Goal: Find specific page/section: Find specific page/section

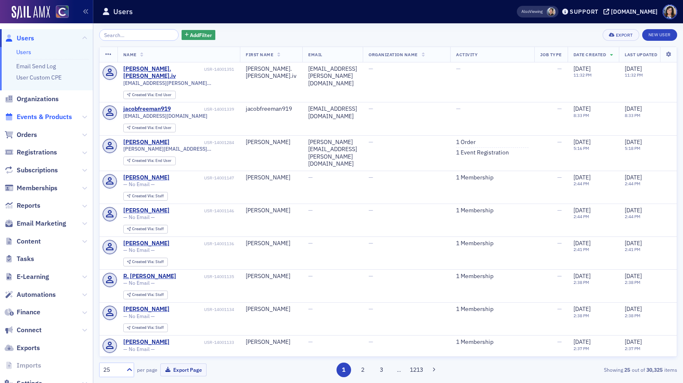
click at [52, 120] on span "Events & Products" at bounding box center [44, 116] width 55 height 9
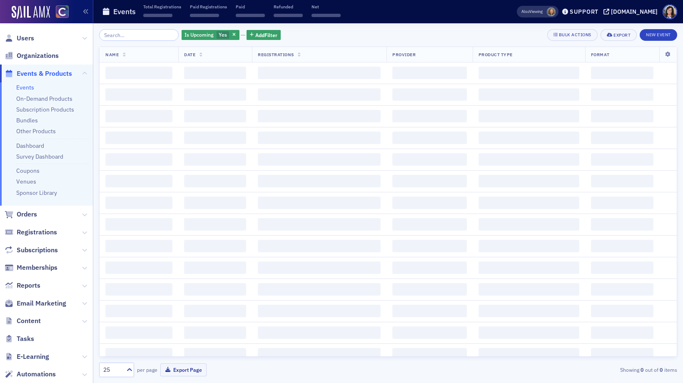
click at [136, 36] on input "search" at bounding box center [139, 35] width 80 height 12
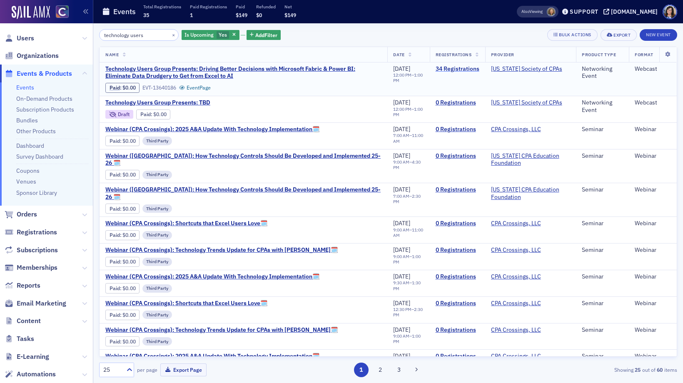
type input "technology users"
click at [458, 70] on link "34 Registrations" at bounding box center [458, 68] width 44 height 7
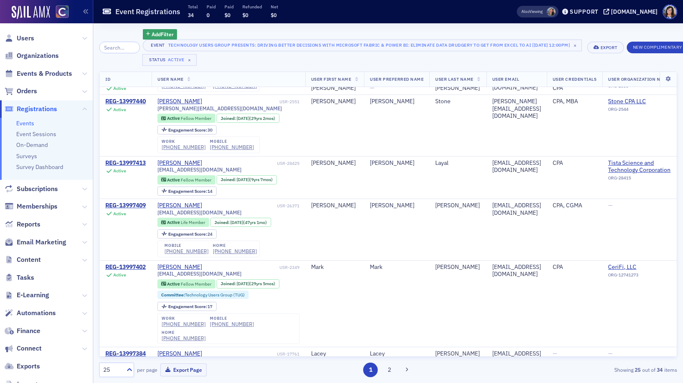
scroll to position [826, 0]
click at [42, 75] on span "Events & Products" at bounding box center [44, 73] width 55 height 9
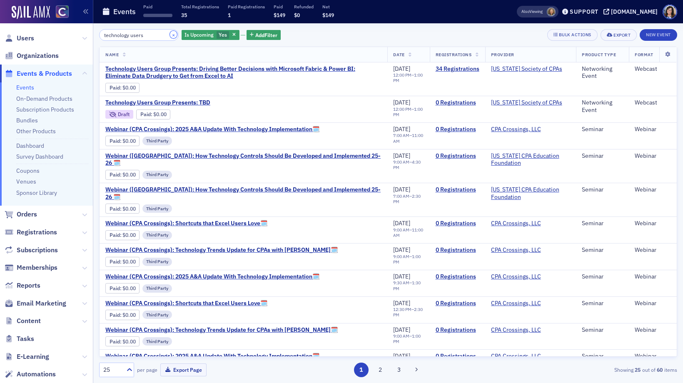
click at [170, 36] on button "×" at bounding box center [173, 34] width 7 height 7
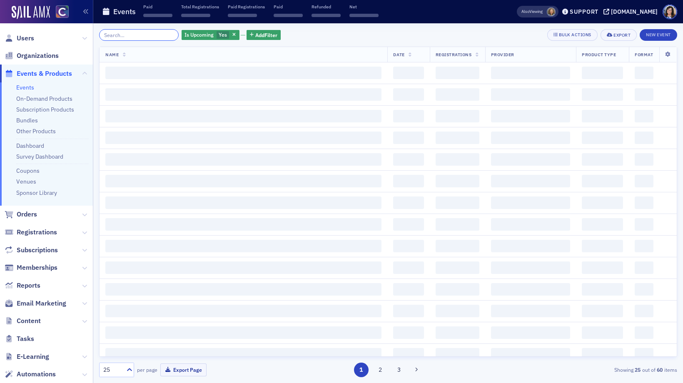
click at [146, 36] on input "search" at bounding box center [139, 35] width 80 height 12
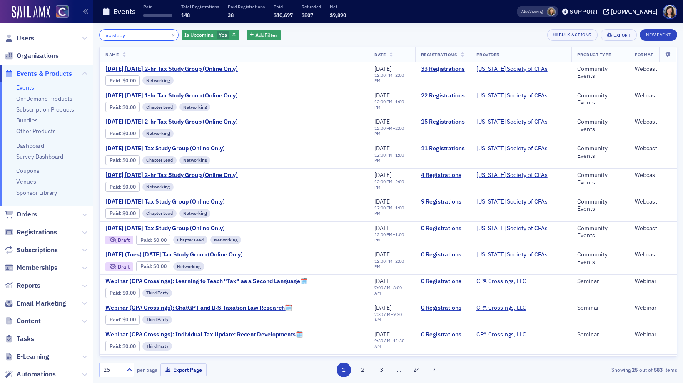
type input "tax study"
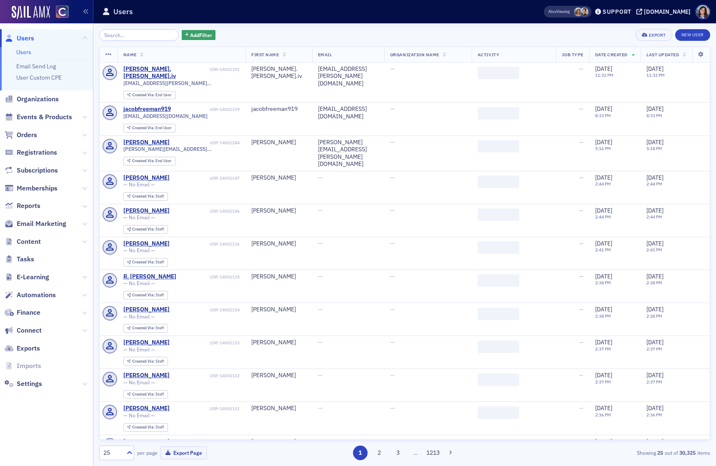
click at [117, 35] on input "search" at bounding box center [139, 35] width 80 height 12
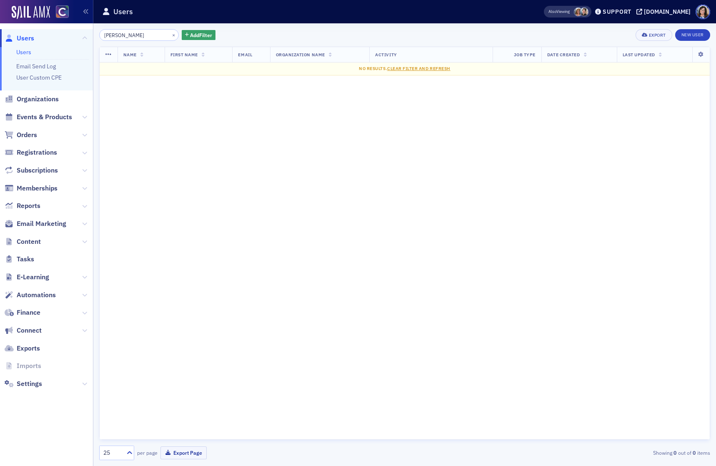
click at [129, 35] on input "Nicholas Dumford" at bounding box center [139, 35] width 80 height 12
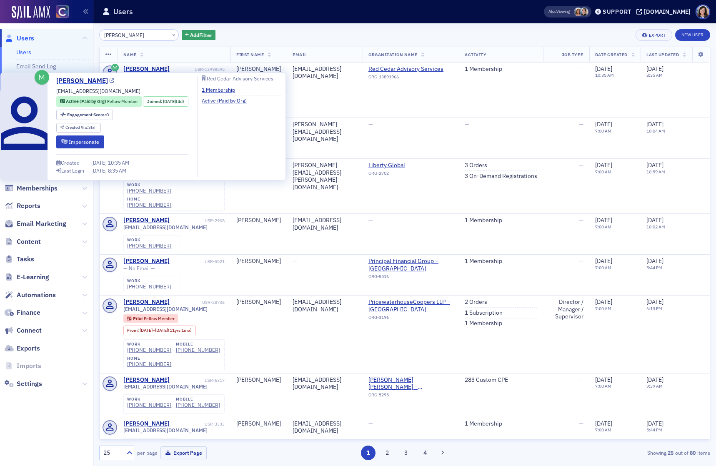
type input "Nicholas Dumford"
click at [114, 82] on icon at bounding box center [112, 81] width 5 height 5
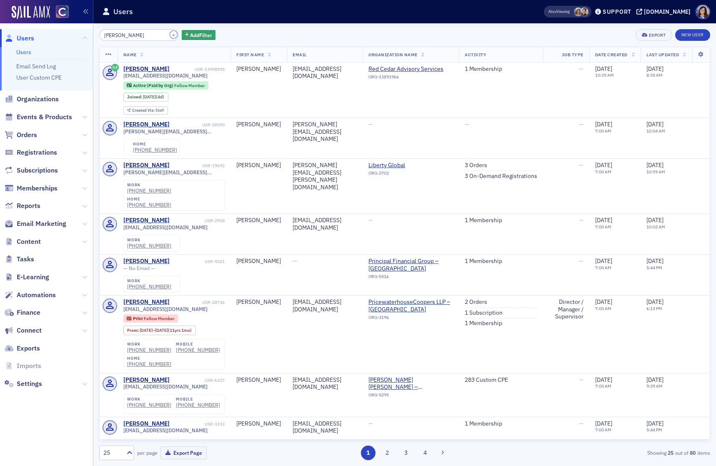
drag, startPoint x: 163, startPoint y: 36, endPoint x: 141, endPoint y: 36, distance: 22.1
click at [170, 36] on button "×" at bounding box center [173, 34] width 7 height 7
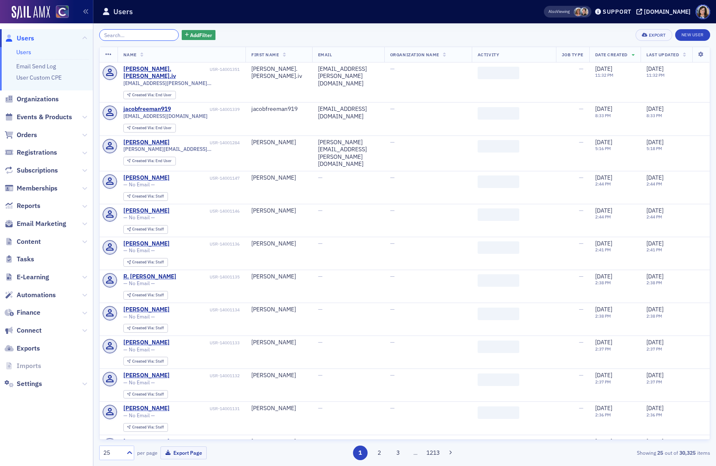
click at [141, 36] on input "search" at bounding box center [139, 35] width 80 height 12
paste input "Ellen Dunn"
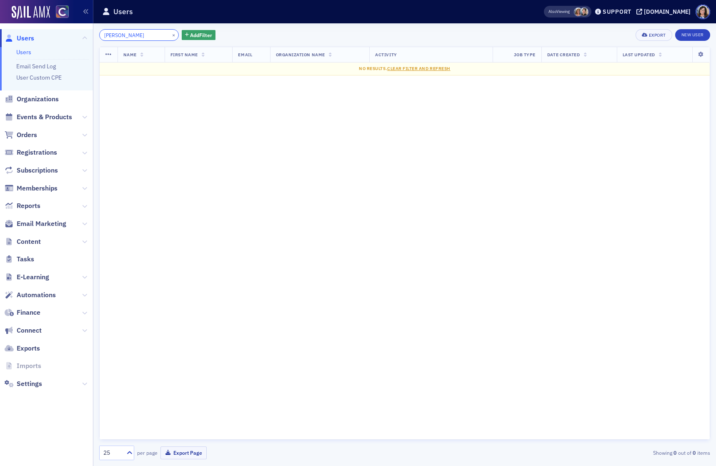
click at [118, 36] on input "Ellen Dunn" at bounding box center [139, 35] width 80 height 12
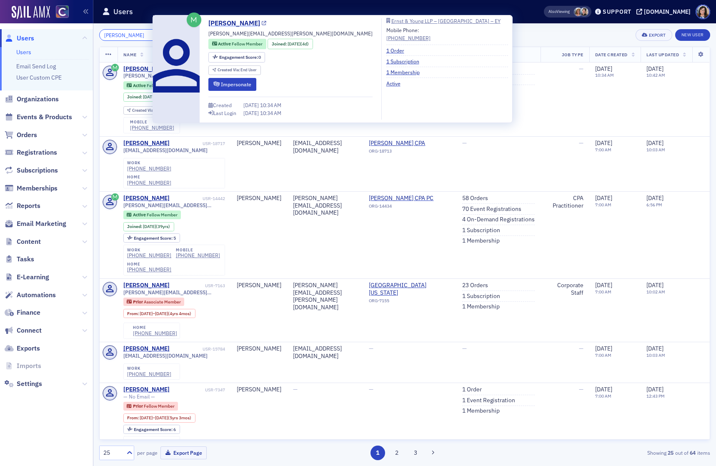
type input "[PERSON_NAME]"
click at [262, 23] on icon at bounding box center [264, 23] width 5 height 5
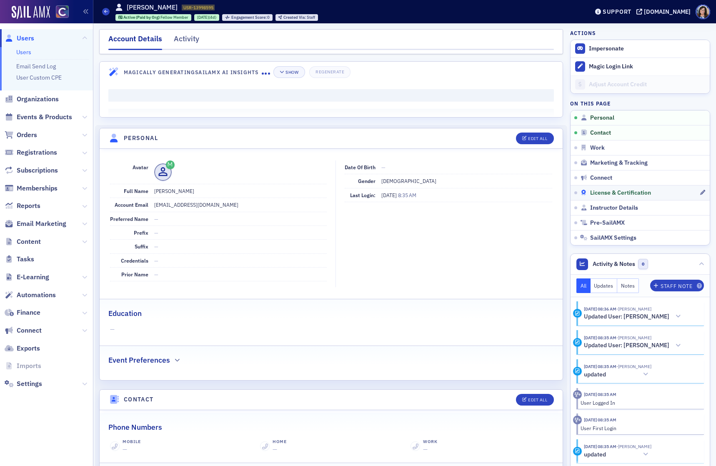
click at [612, 192] on span "License & Certification" at bounding box center [620, 192] width 61 height 7
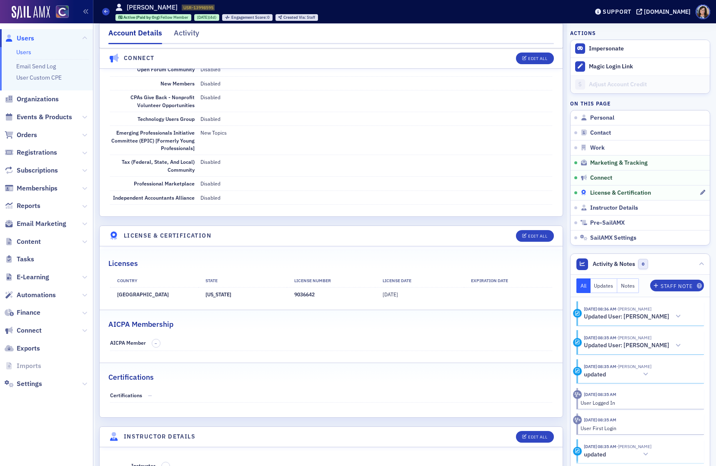
scroll to position [1437, 0]
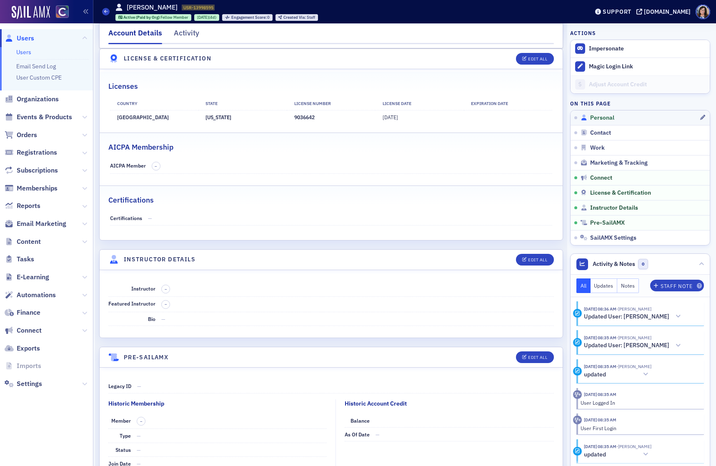
click at [603, 120] on span "Personal" at bounding box center [602, 117] width 24 height 7
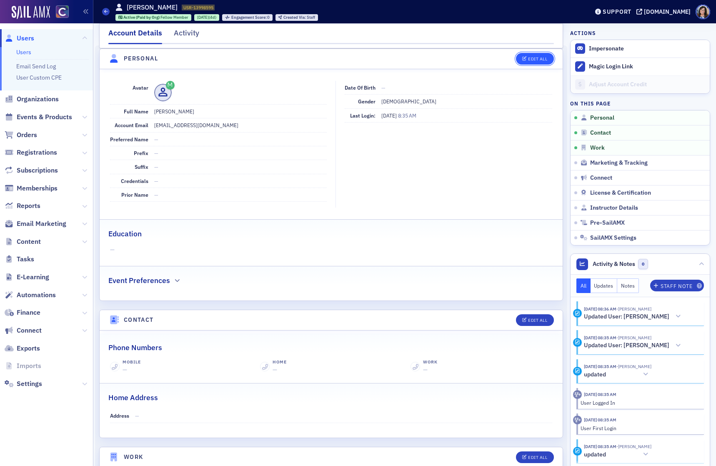
click at [536, 60] on div "Edit All" at bounding box center [537, 59] width 19 height 5
select select "US"
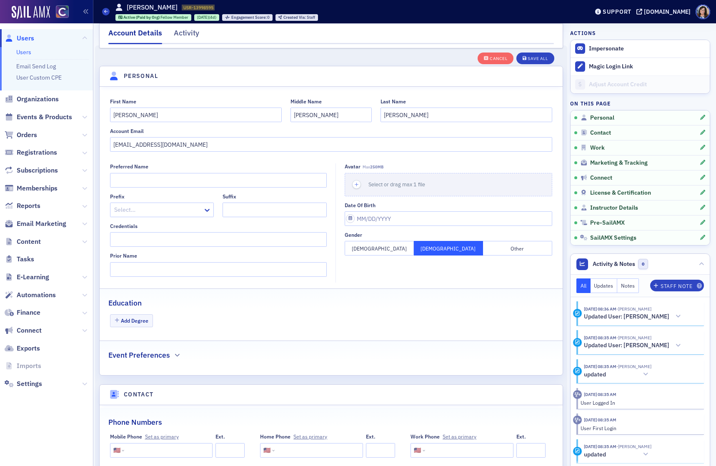
scroll to position [97, 0]
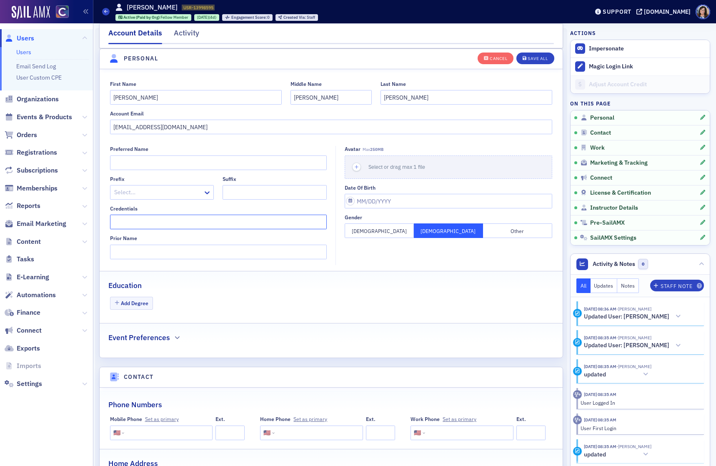
click at [204, 224] on input "Credentials" at bounding box center [218, 222] width 217 height 15
type input "CPA"
click at [547, 57] on button "Save All" at bounding box center [534, 58] width 37 height 12
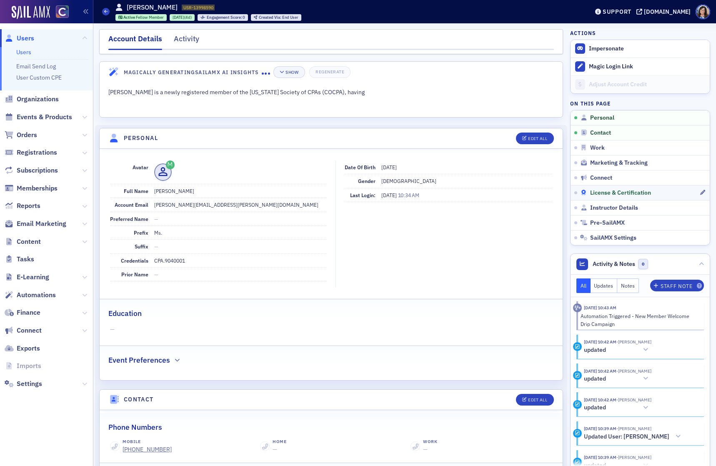
click at [605, 192] on span "License & Certification" at bounding box center [620, 192] width 61 height 7
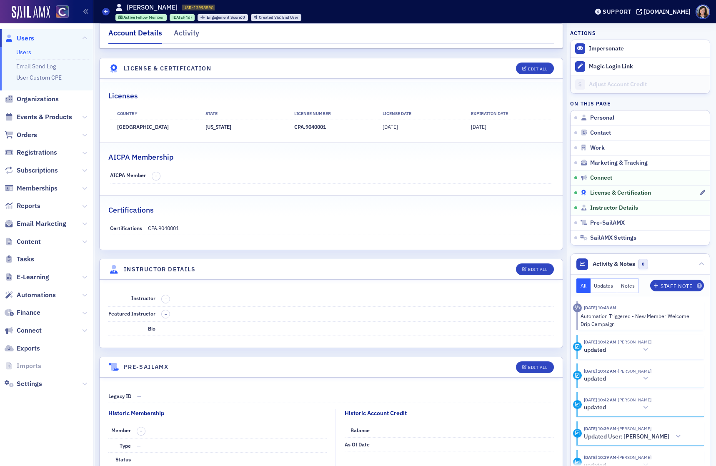
scroll to position [1508, 0]
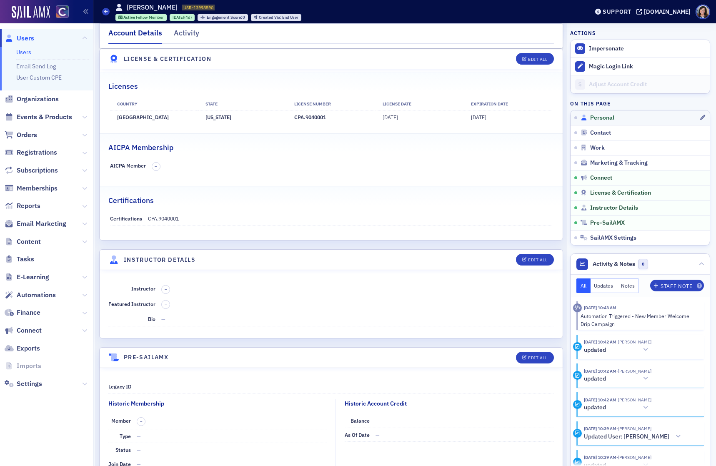
click at [605, 120] on span "Personal" at bounding box center [602, 117] width 24 height 7
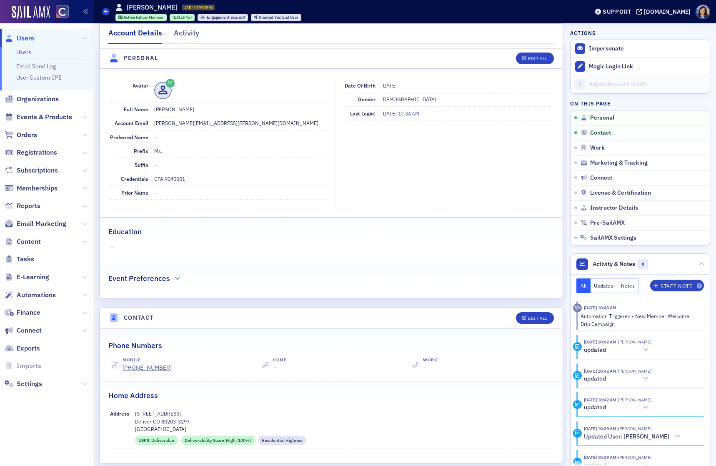
scroll to position [80, 0]
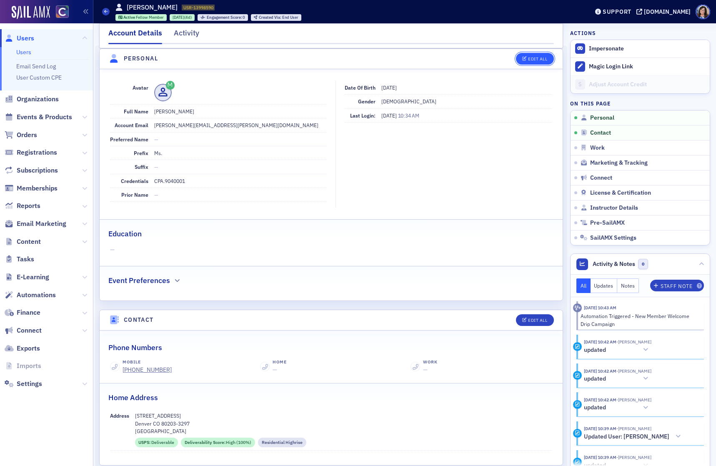
click at [543, 60] on div "Edit All" at bounding box center [537, 59] width 19 height 5
select select "US"
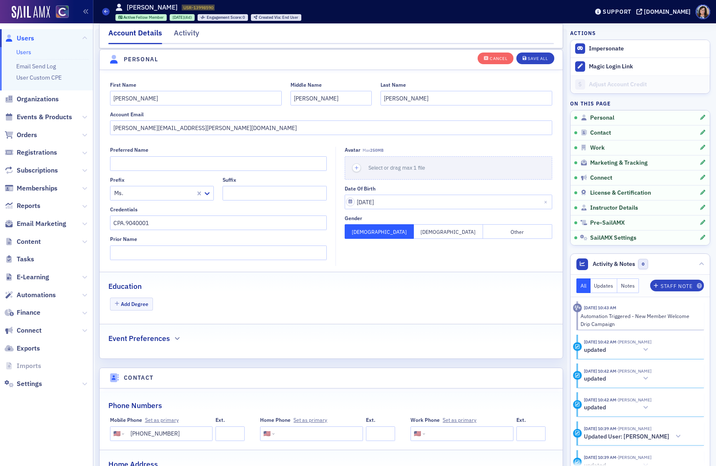
scroll to position [97, 0]
click at [167, 223] on input "CPA.9040001" at bounding box center [218, 222] width 217 height 15
type input "CPA"
click at [540, 57] on div "Save All" at bounding box center [537, 58] width 20 height 5
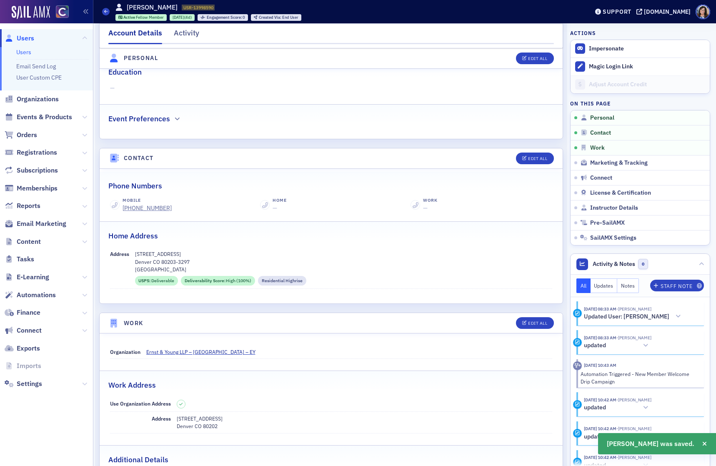
scroll to position [242, 0]
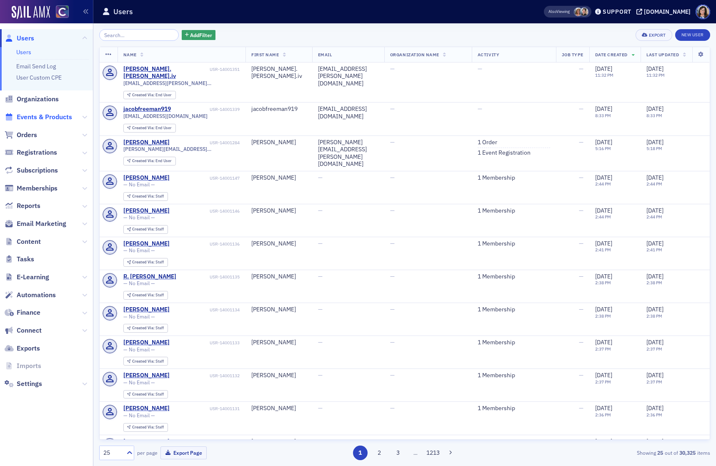
click at [50, 116] on span "Events & Products" at bounding box center [44, 116] width 55 height 9
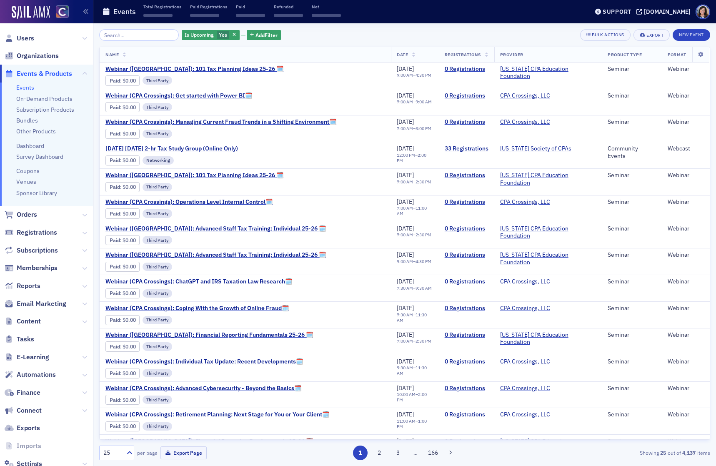
click at [135, 35] on input "search" at bounding box center [139, 35] width 80 height 12
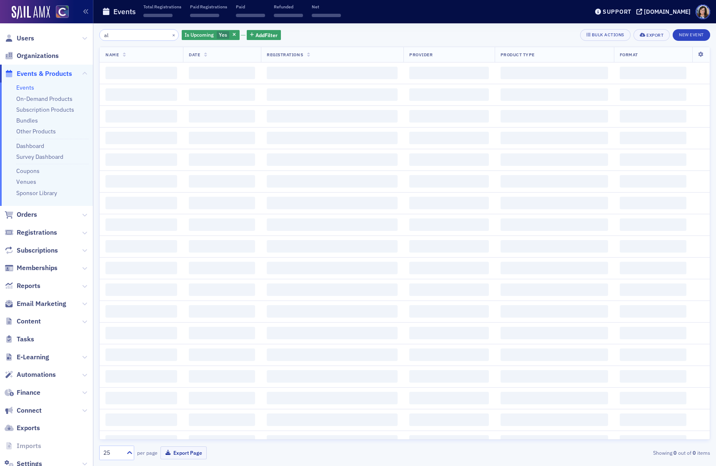
type input "a"
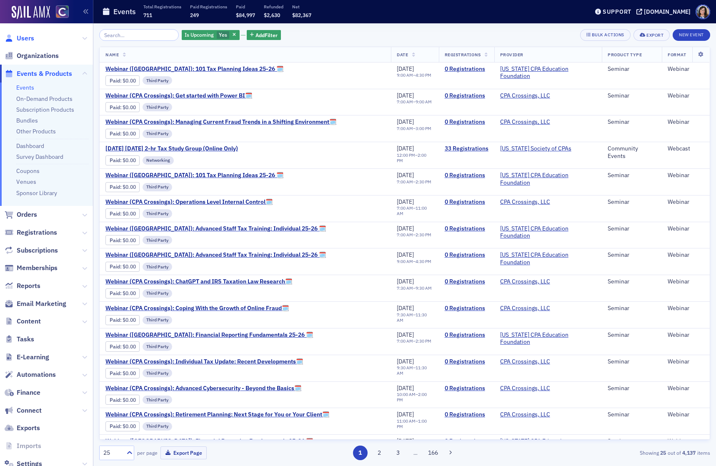
drag, startPoint x: 25, startPoint y: 35, endPoint x: 33, endPoint y: 35, distance: 8.3
click at [25, 35] on span "Users" at bounding box center [25, 38] width 17 height 9
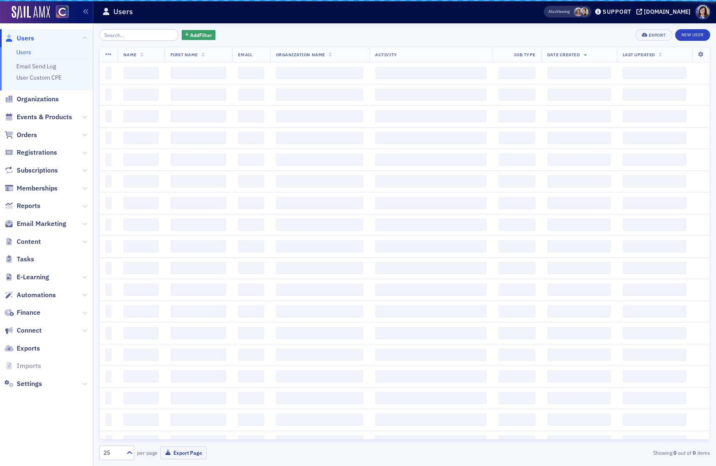
click at [127, 37] on input "search" at bounding box center [139, 35] width 80 height 12
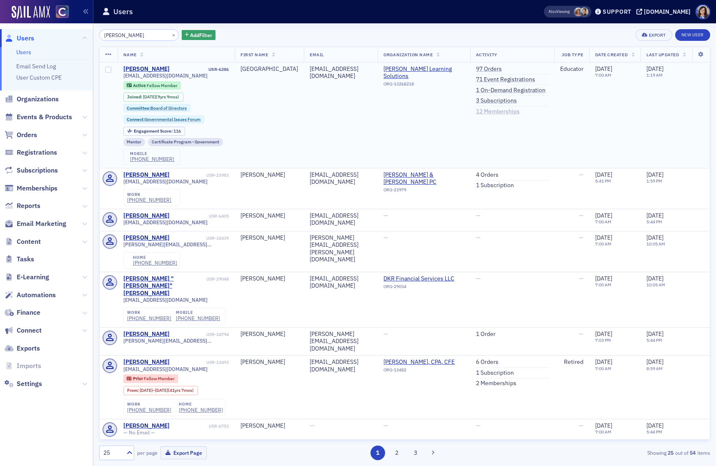
type input "[PERSON_NAME]"
click at [487, 111] on link "12 Memberships" at bounding box center [498, 111] width 44 height 7
click at [502, 112] on link "12 Memberships" at bounding box center [498, 111] width 44 height 7
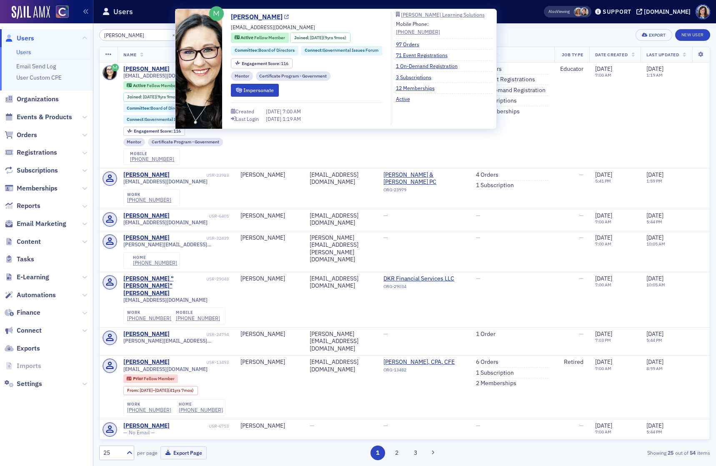
click at [289, 16] on icon at bounding box center [286, 17] width 5 height 5
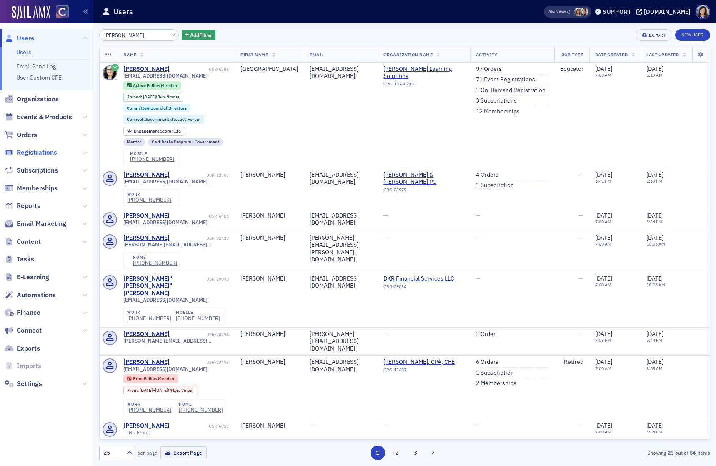
click at [35, 149] on span "Registrations" at bounding box center [37, 152] width 40 height 9
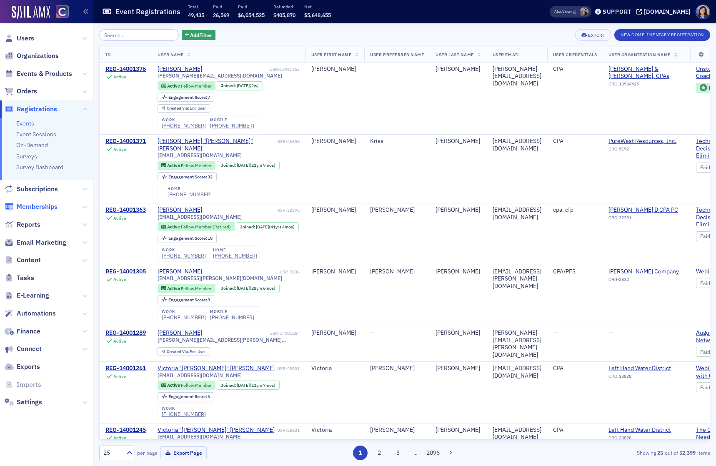
click at [46, 206] on span "Memberships" at bounding box center [37, 206] width 41 height 9
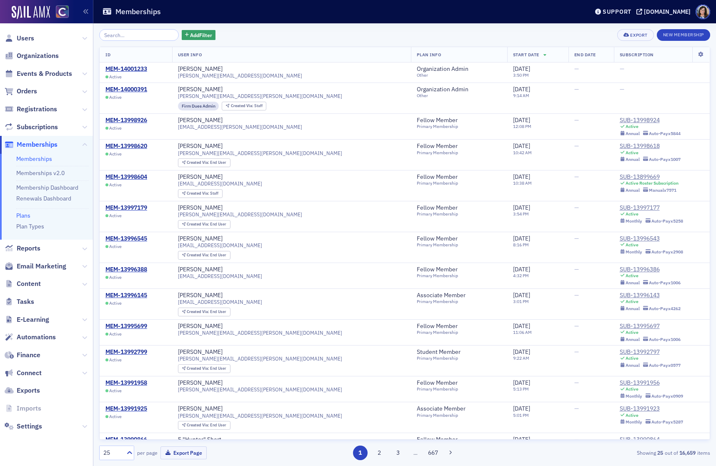
click at [20, 216] on link "Plans" at bounding box center [23, 215] width 14 height 7
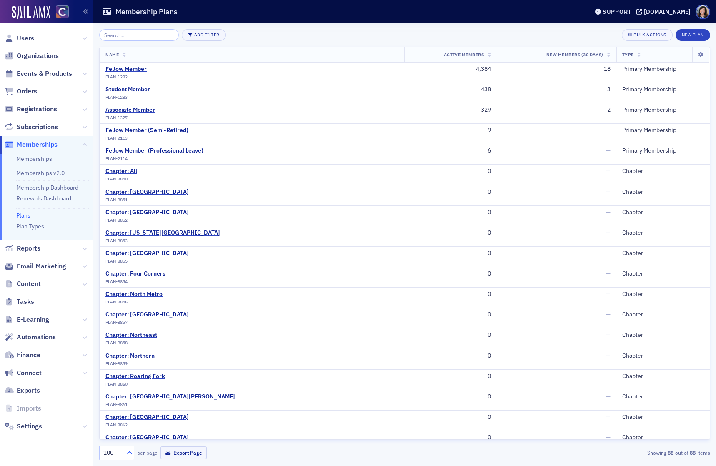
click at [128, 453] on icon at bounding box center [129, 452] width 8 height 8
click at [115, 418] on div "250" at bounding box center [117, 416] width 24 height 9
click at [414, 37] on div "Add Filter Bulk Actions New Plan" at bounding box center [404, 35] width 611 height 12
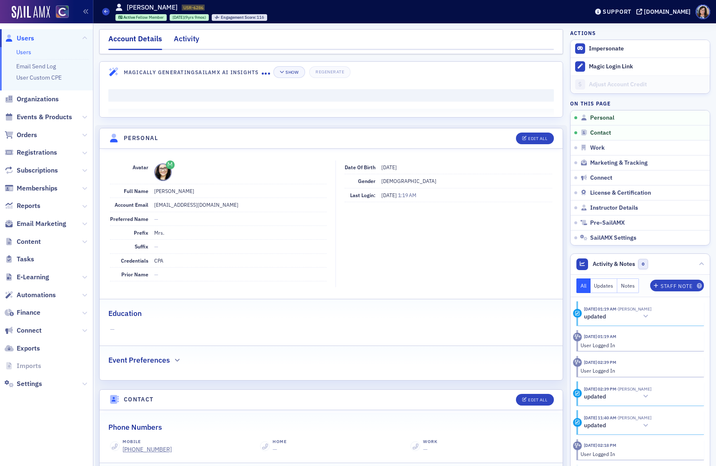
click at [183, 39] on div "Activity" at bounding box center [186, 40] width 25 height 15
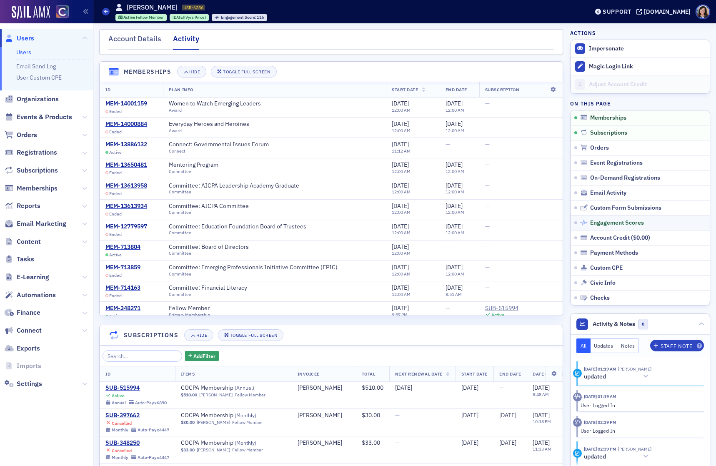
click at [605, 222] on span "Engagement Scores" at bounding box center [617, 222] width 54 height 7
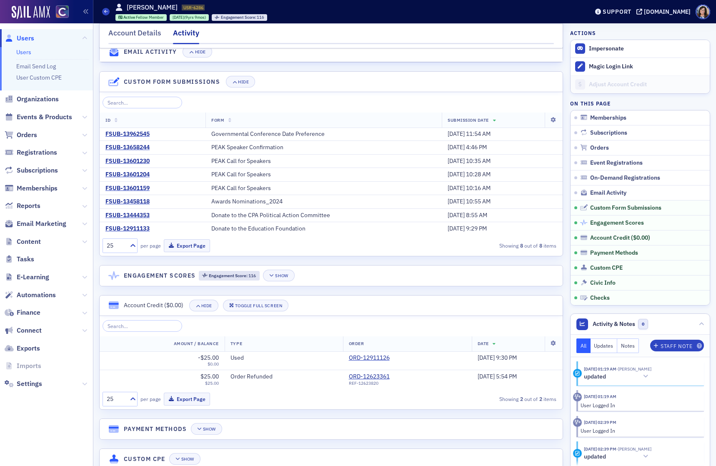
scroll to position [1532, 0]
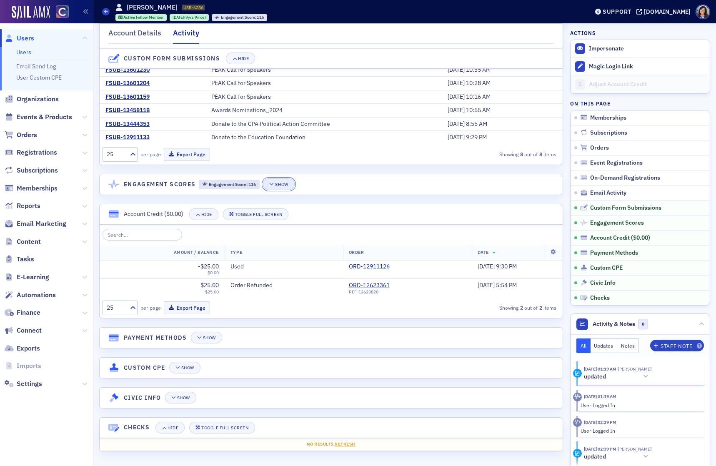
click at [288, 184] on div "Show" at bounding box center [281, 184] width 13 height 5
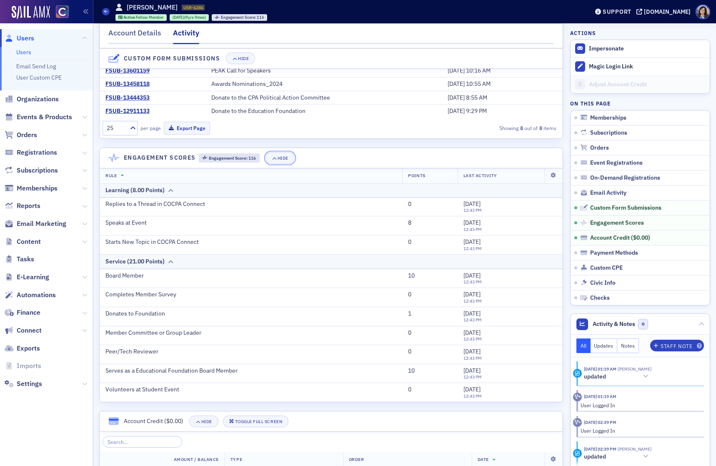
scroll to position [1564, 0]
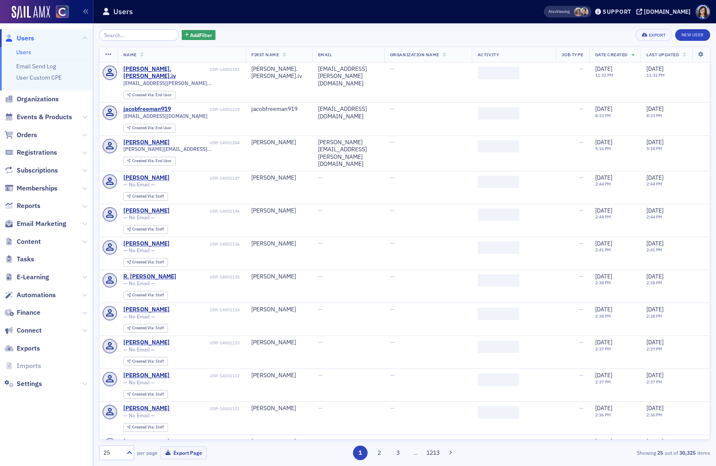
click at [123, 35] on input "search" at bounding box center [139, 35] width 80 height 12
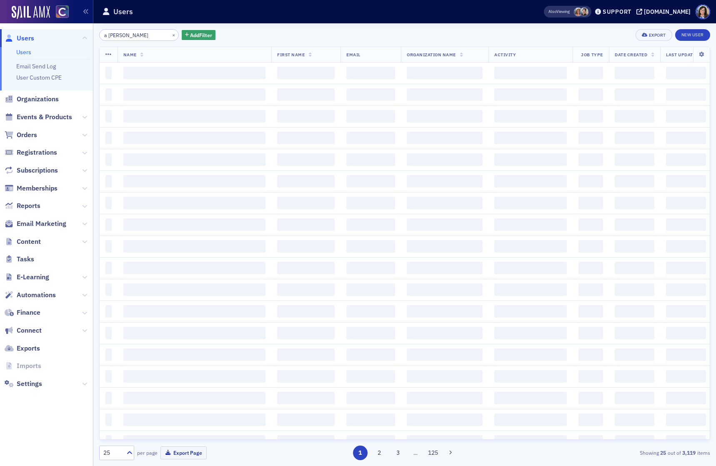
type input "a [PERSON_NAME]"
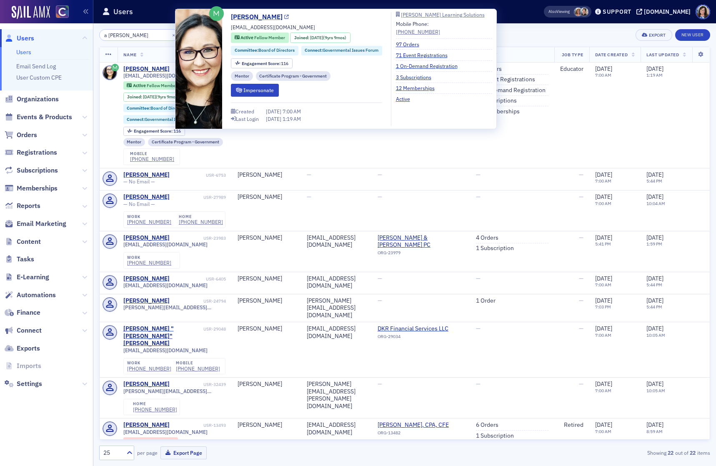
click at [289, 16] on icon at bounding box center [286, 17] width 5 height 5
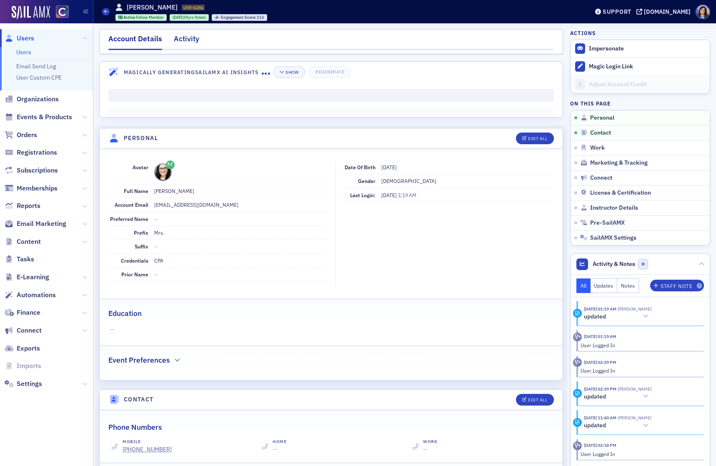
click at [187, 42] on div "Activity" at bounding box center [186, 40] width 25 height 15
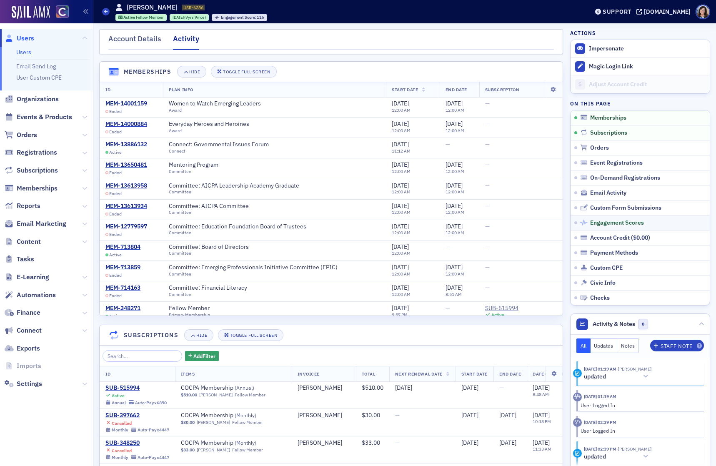
click at [596, 221] on span "Engagement Scores" at bounding box center [617, 222] width 54 height 7
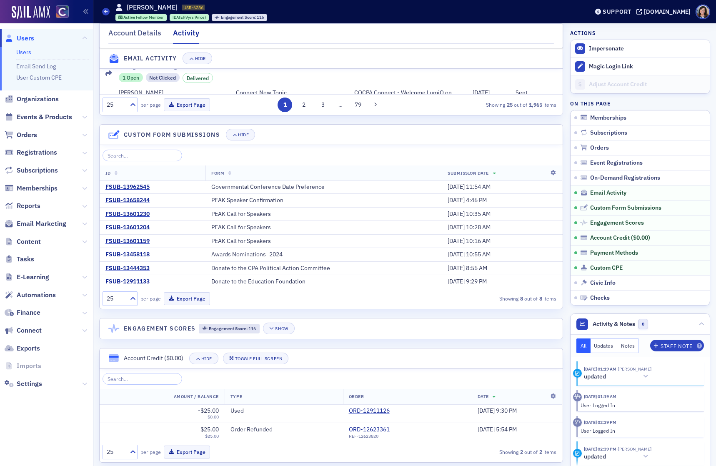
scroll to position [1532, 0]
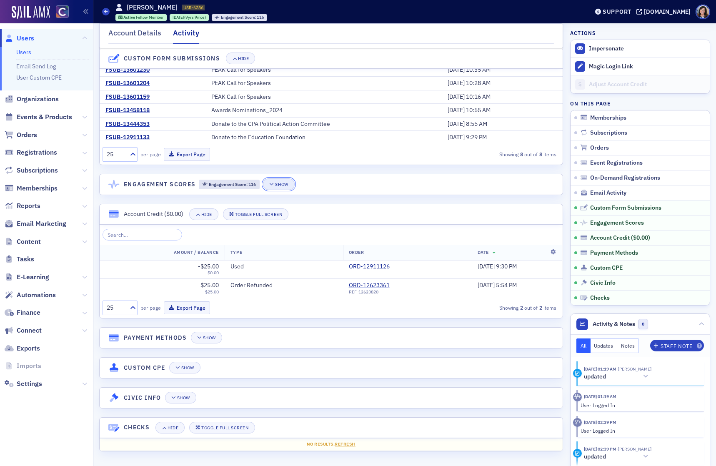
click at [284, 184] on div "Show" at bounding box center [281, 184] width 13 height 5
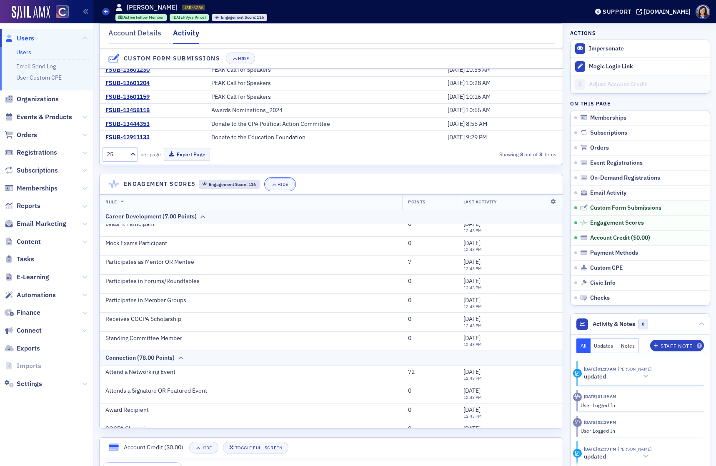
scroll to position [42, 0]
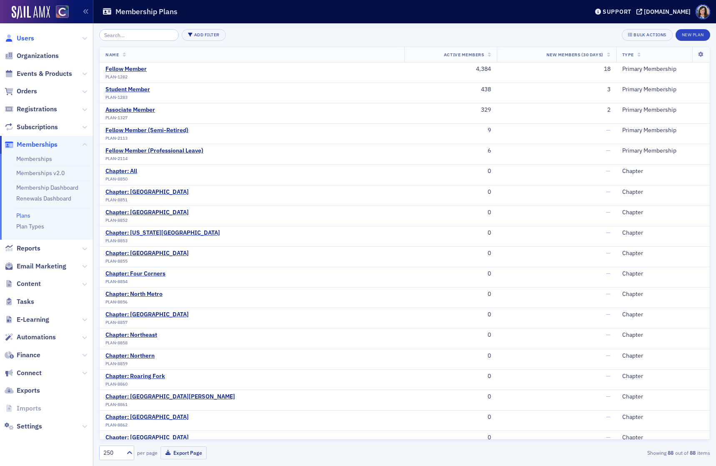
click at [27, 39] on span "Users" at bounding box center [25, 38] width 17 height 9
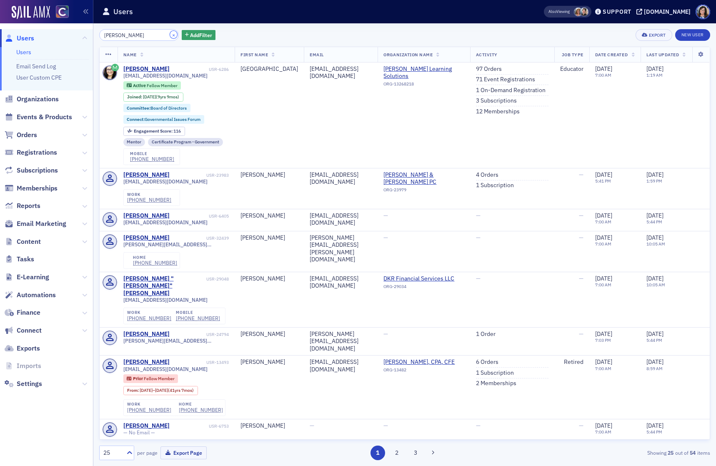
click at [170, 34] on button "×" at bounding box center [173, 34] width 7 height 7
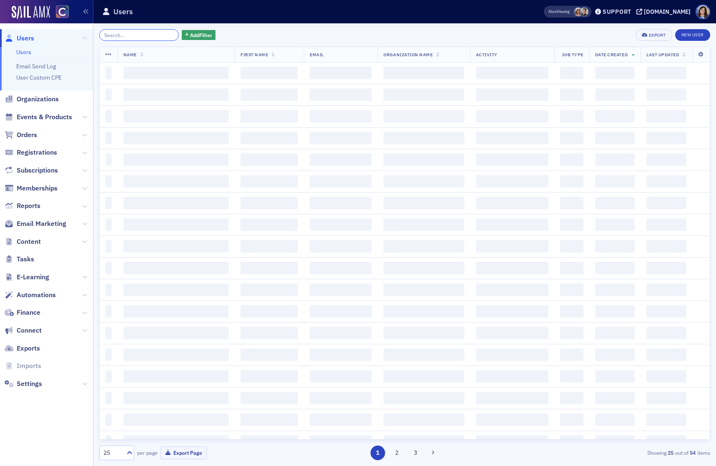
click at [147, 33] on input "search" at bounding box center [139, 35] width 80 height 12
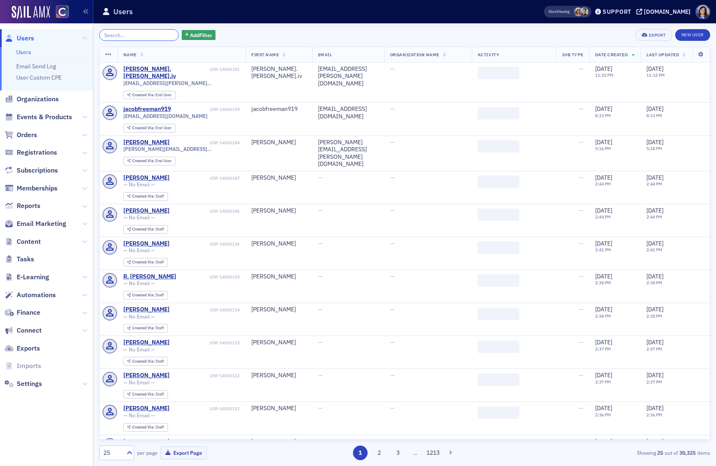
paste input "[EMAIL_ADDRESS][DOMAIN_NAME]"
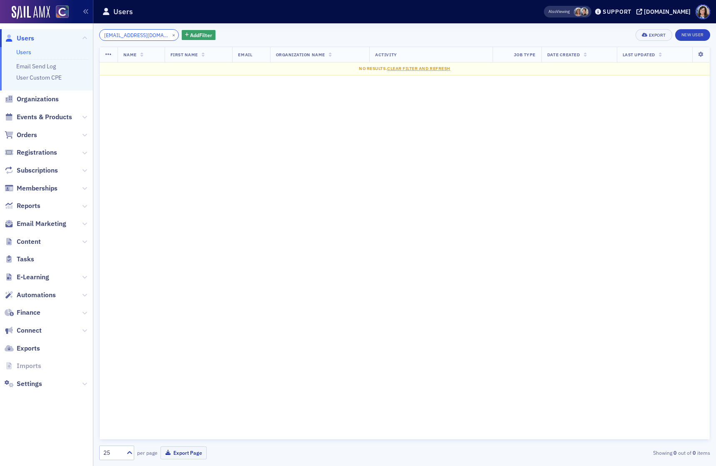
type input "[EMAIL_ADDRESS][DOMAIN_NAME]"
